Goal: Transaction & Acquisition: Purchase product/service

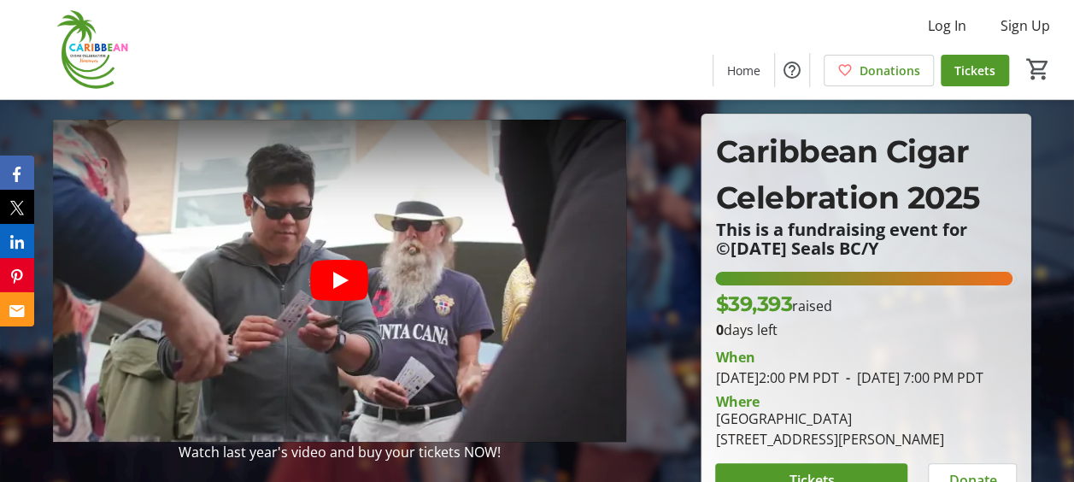
scroll to position [85, 0]
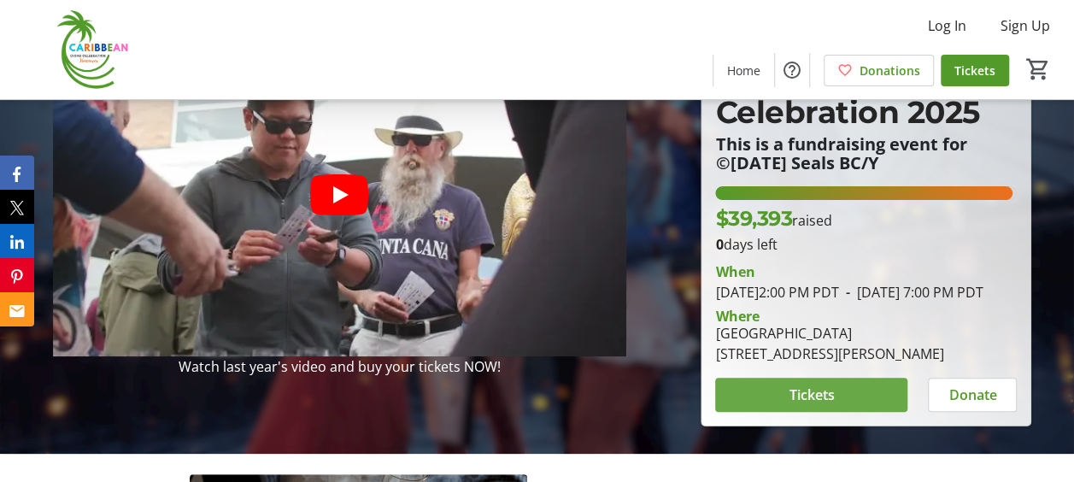
click at [819, 405] on span "Tickets" at bounding box center [811, 394] width 45 height 21
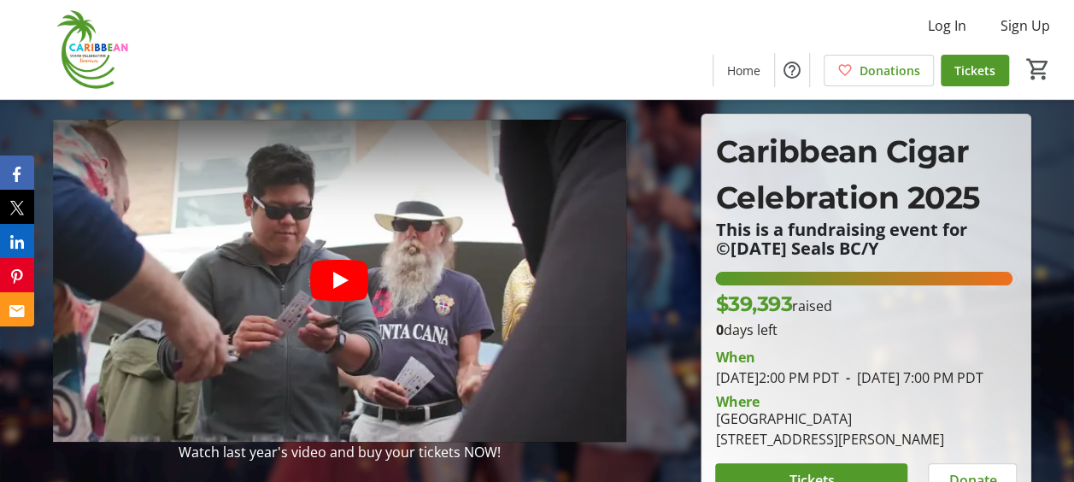
scroll to position [85, 0]
